Goal: Complete application form

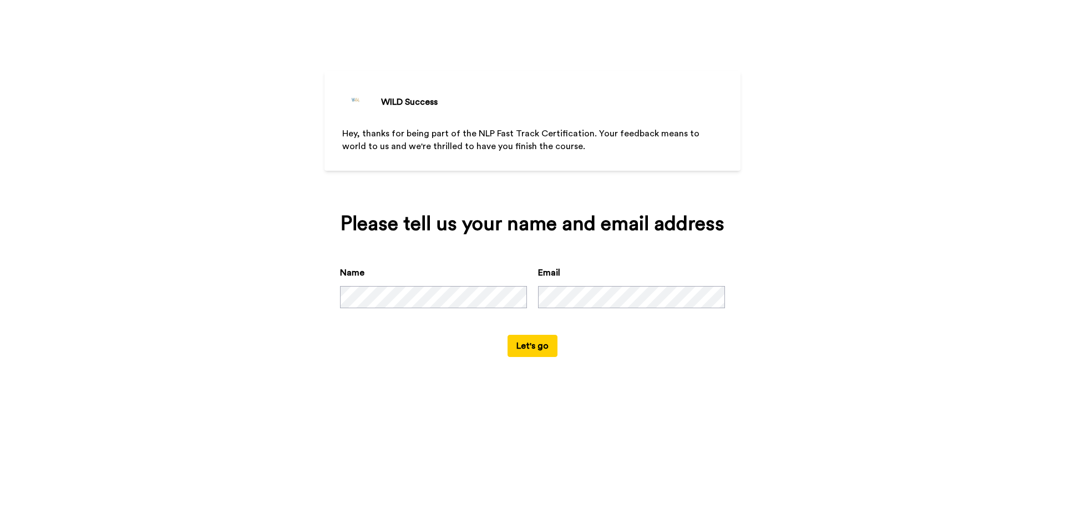
click at [533, 349] on button "Let's go" at bounding box center [532, 346] width 50 height 22
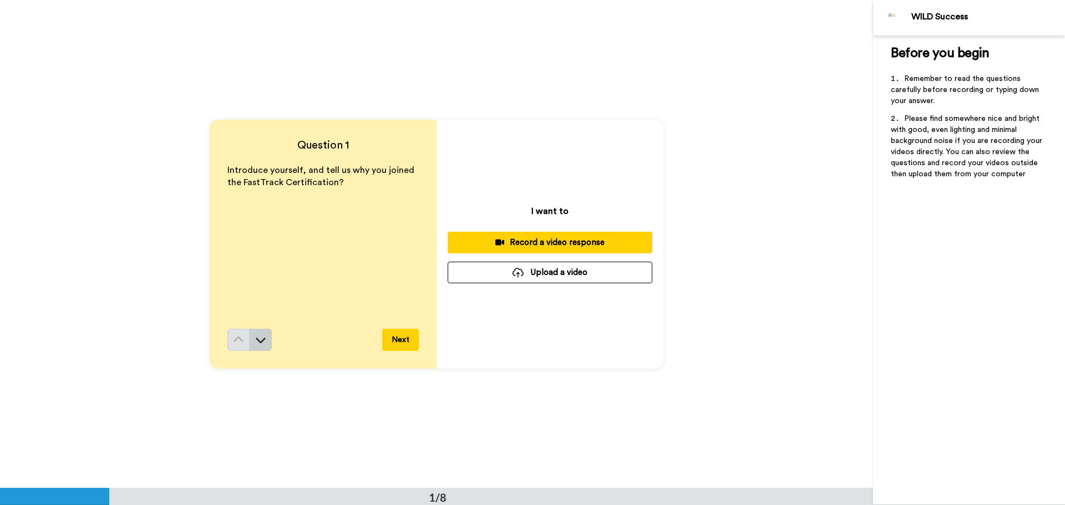
click at [250, 339] on button at bounding box center [261, 340] width 22 height 22
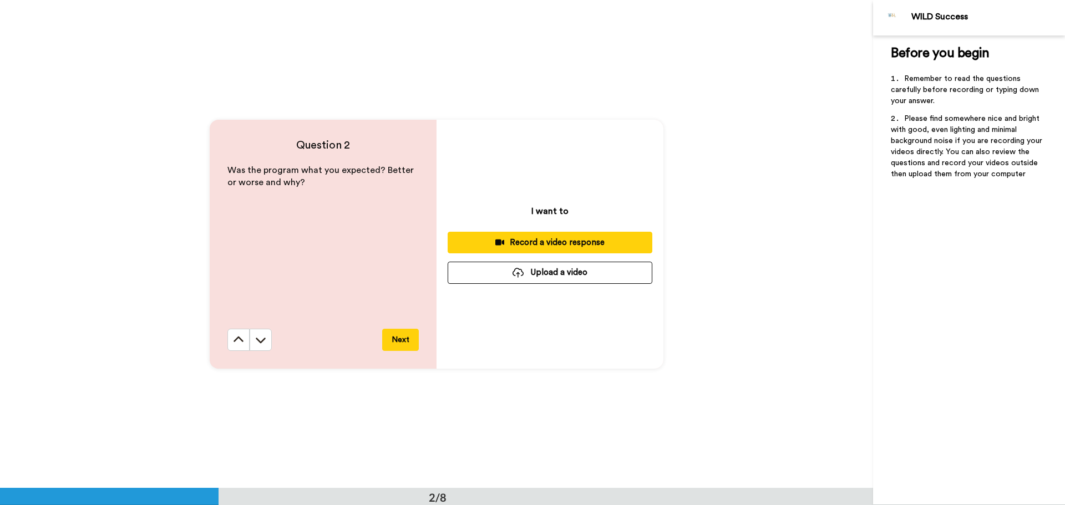
scroll to position [489, 0]
click at [258, 334] on icon at bounding box center [260, 339] width 11 height 11
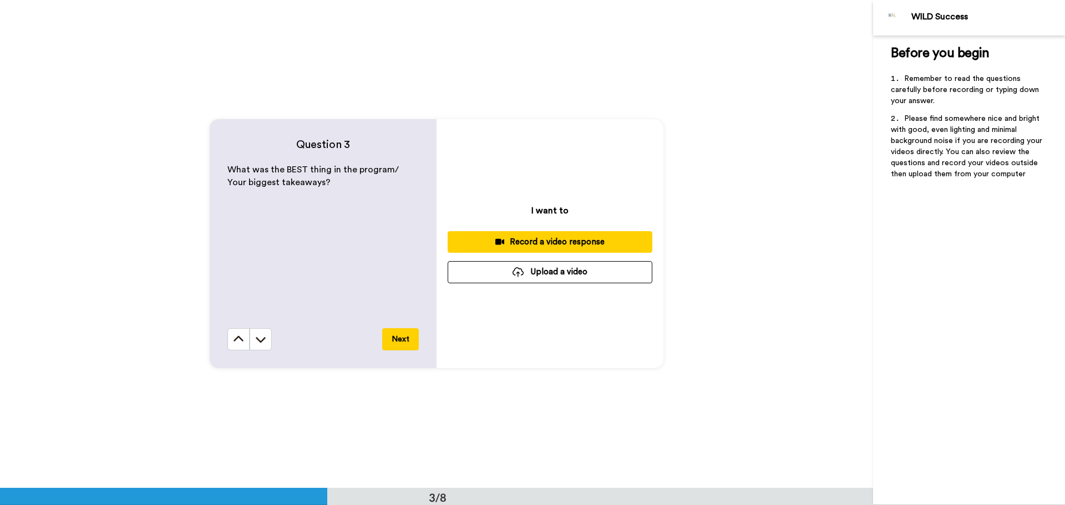
click at [258, 334] on icon at bounding box center [260, 339] width 11 height 11
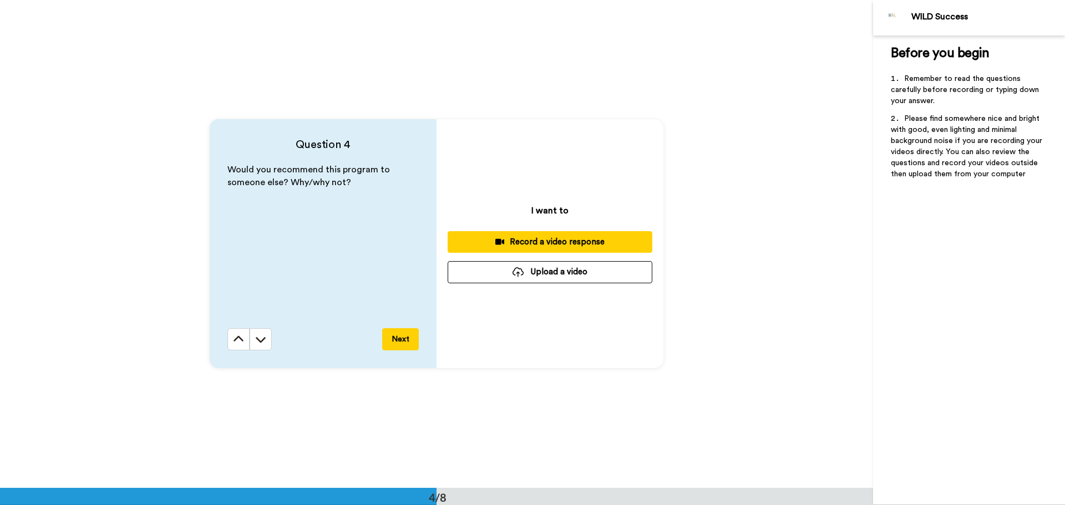
click at [258, 334] on icon at bounding box center [260, 339] width 11 height 11
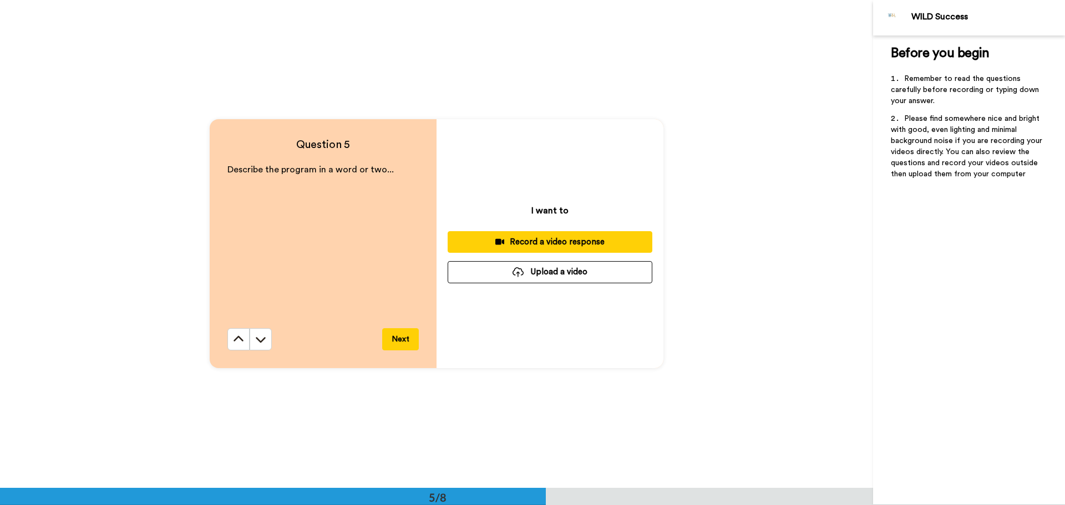
click at [258, 334] on icon at bounding box center [260, 339] width 11 height 11
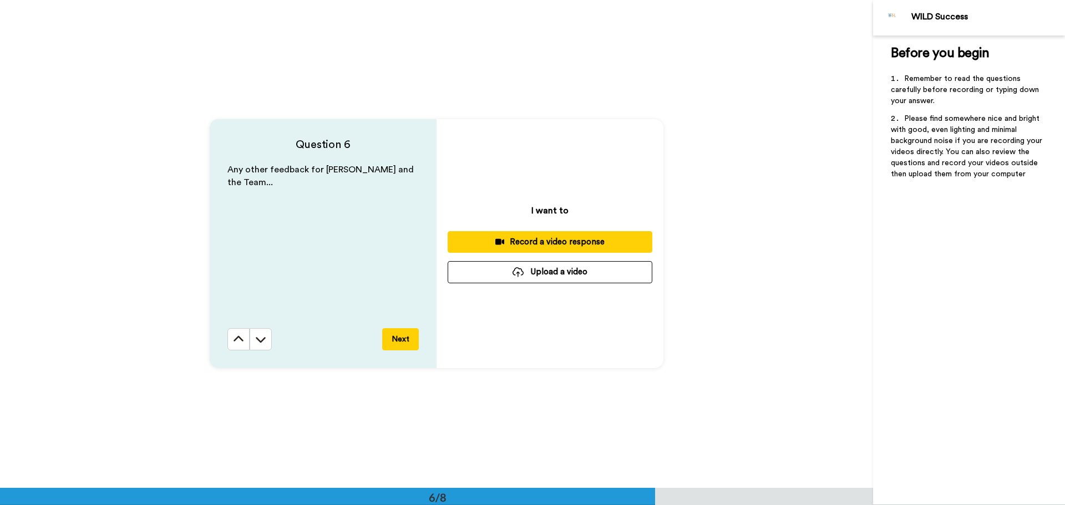
click at [258, 334] on icon at bounding box center [260, 339] width 11 height 11
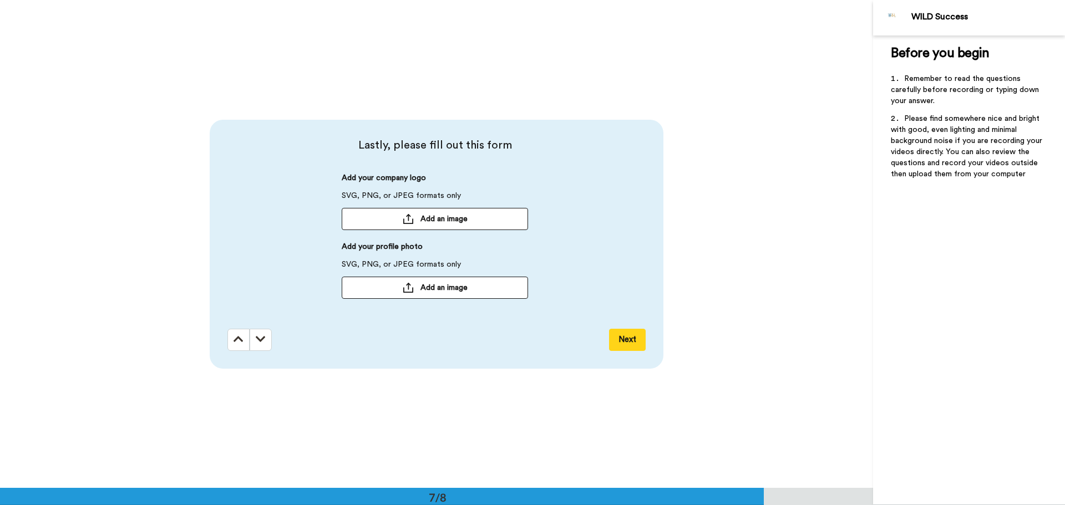
scroll to position [2928, 0]
click at [258, 334] on icon at bounding box center [261, 338] width 10 height 11
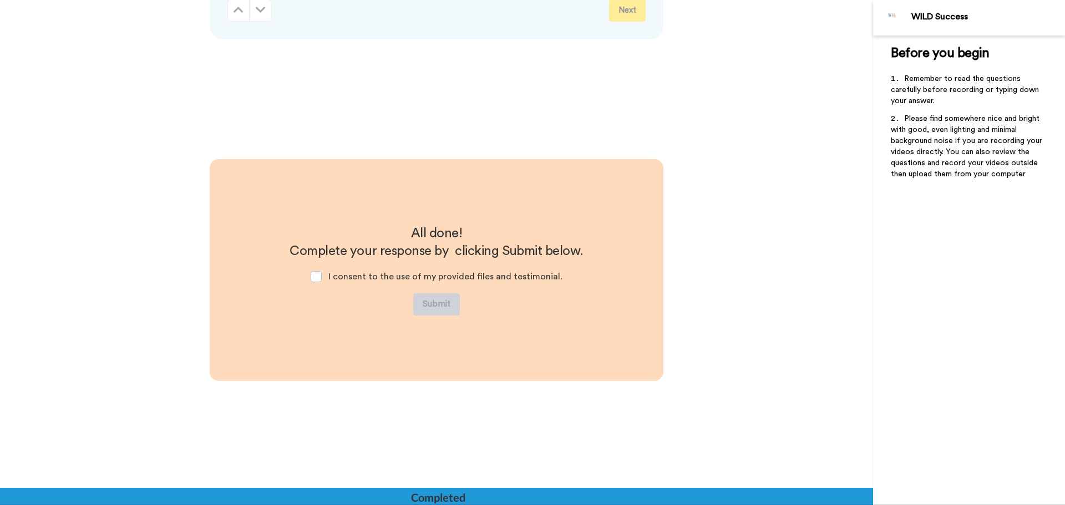
scroll to position [3283, 0]
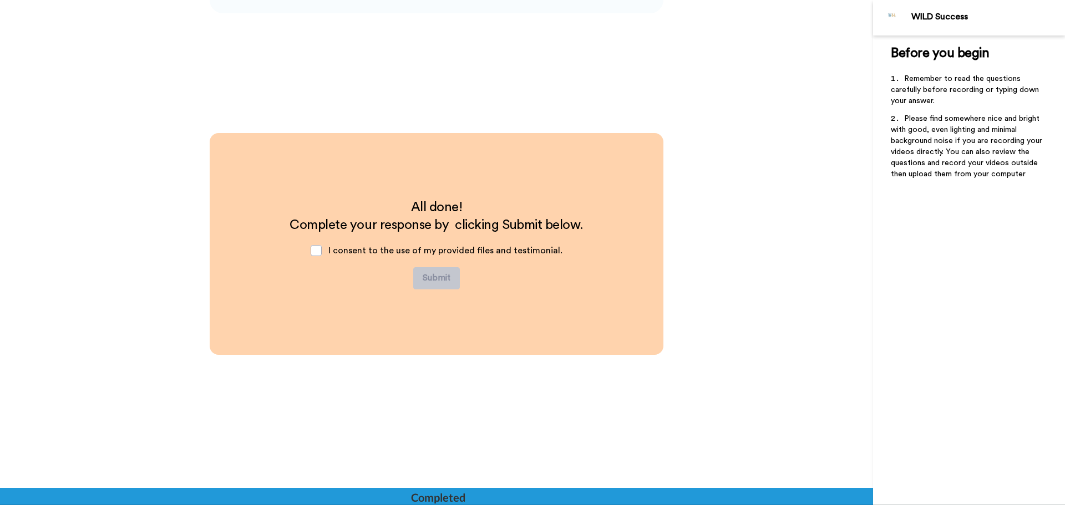
click at [361, 251] on span "I consent to the use of my provided files and testimonial." at bounding box center [445, 250] width 234 height 9
click at [316, 251] on span at bounding box center [316, 250] width 11 height 11
click at [319, 250] on span at bounding box center [316, 250] width 11 height 11
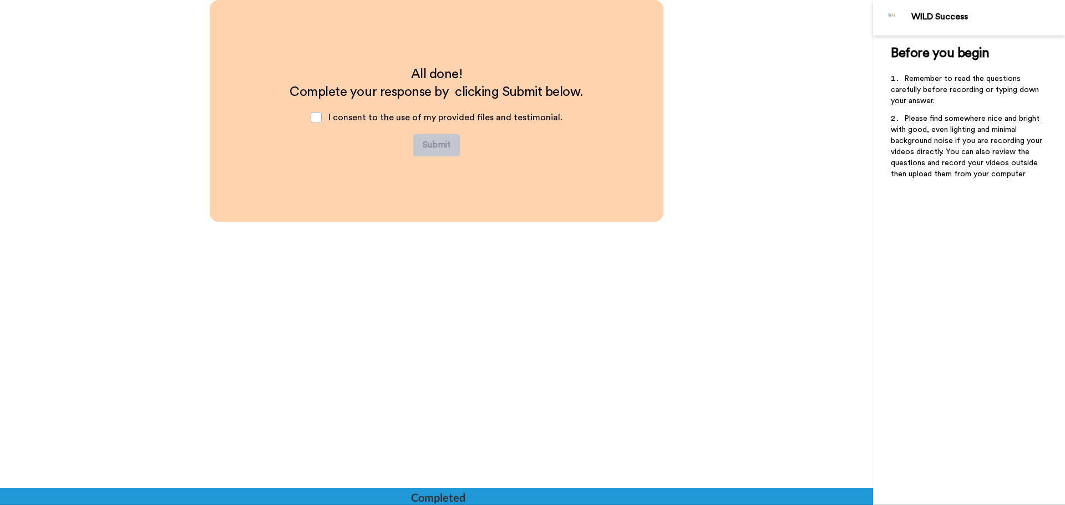
click at [441, 495] on div "Completed" at bounding box center [437, 498] width 53 height 16
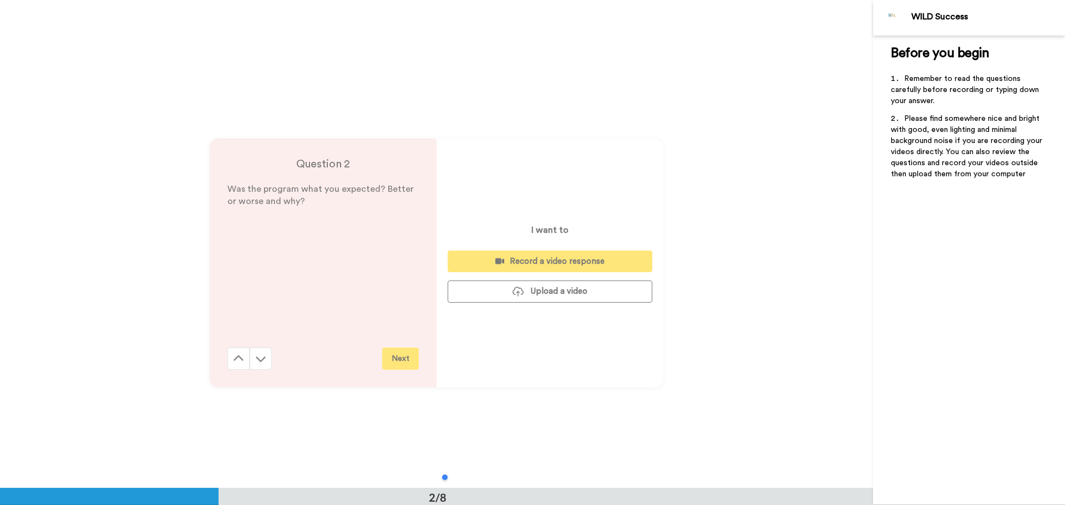
scroll to position [0, 0]
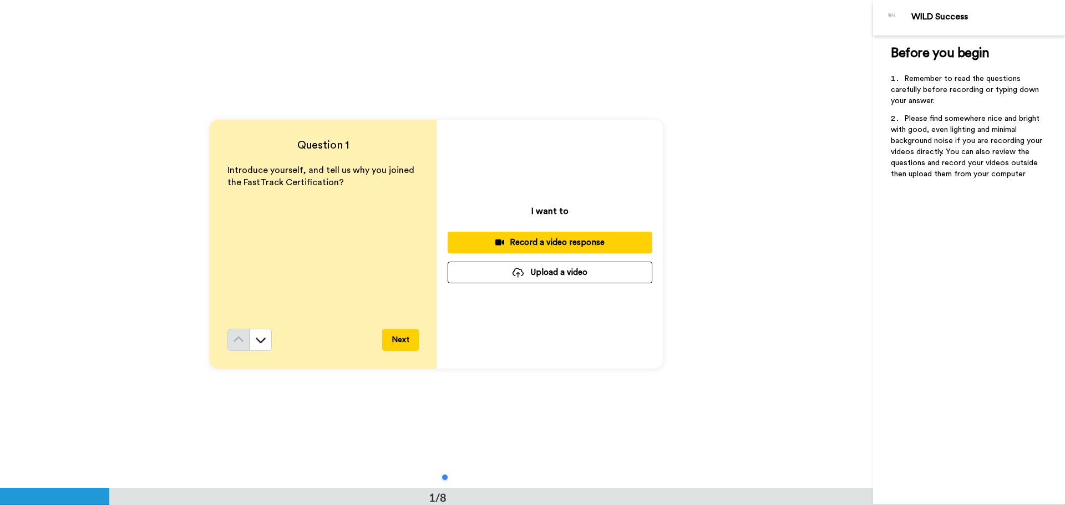
click at [932, 13] on div "WILD Success" at bounding box center [987, 17] width 153 height 11
click at [940, 85] on li "Remember to read the questions carefully before recording or typing down your a…" at bounding box center [969, 93] width 156 height 40
click at [385, 344] on button "Next" at bounding box center [400, 340] width 37 height 22
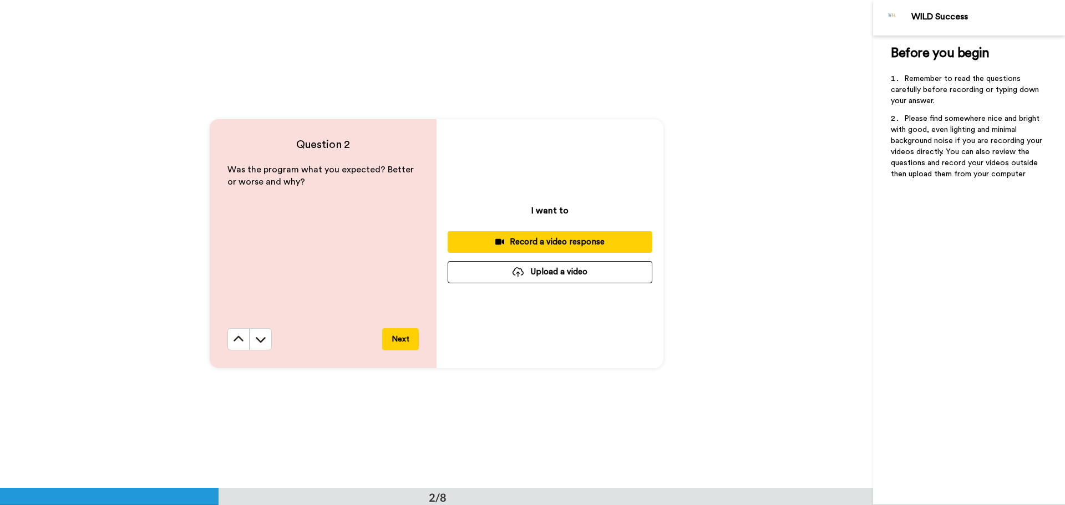
click at [397, 333] on button "Next" at bounding box center [400, 339] width 37 height 22
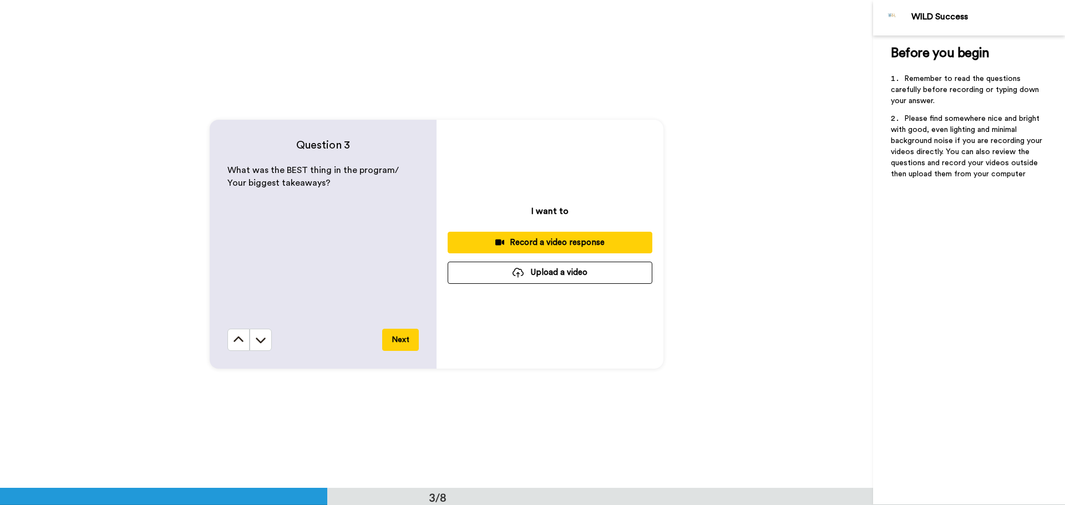
scroll to position [977, 0]
